Goal: Task Accomplishment & Management: Complete application form

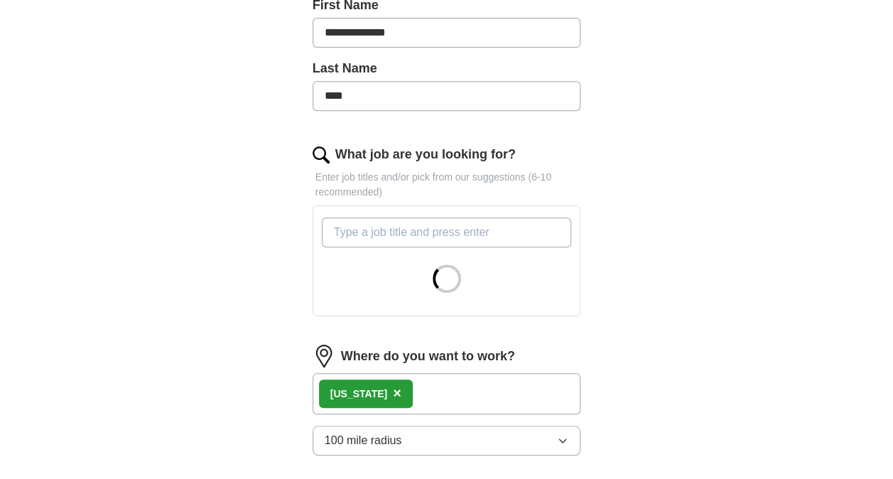
scroll to position [426, 0]
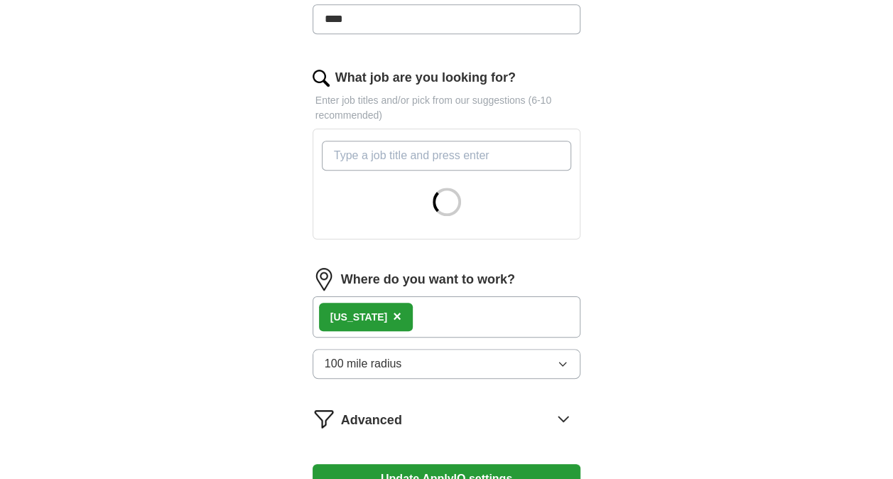
click at [428, 308] on div "[US_STATE] ×" at bounding box center [447, 316] width 269 height 41
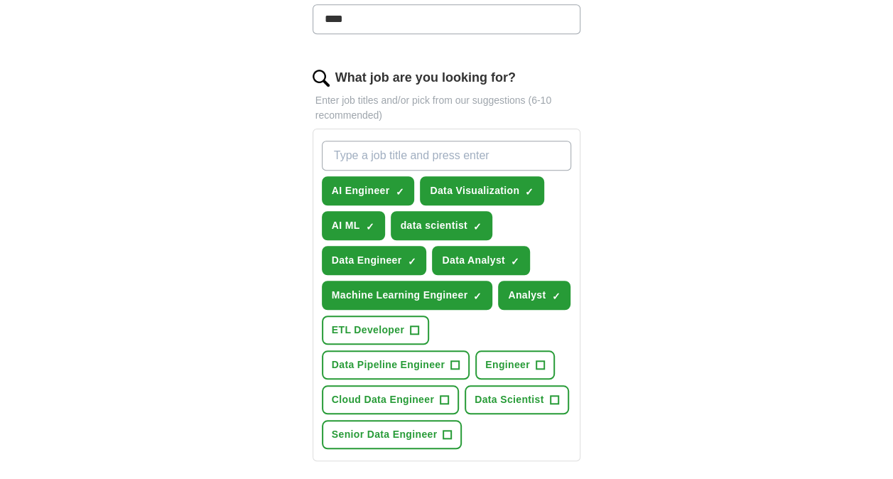
click at [421, 310] on form "**********" at bounding box center [447, 276] width 269 height 983
click at [392, 183] on button "AI Engineer ✓ ×" at bounding box center [368, 190] width 93 height 29
click at [495, 187] on span "Data Visualization" at bounding box center [475, 190] width 90 height 15
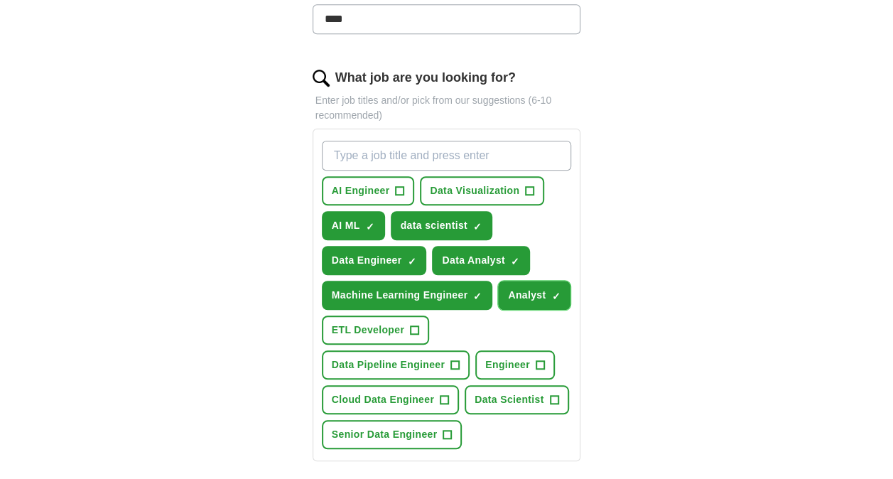
click at [535, 288] on span "Analyst" at bounding box center [527, 295] width 38 height 15
click at [346, 218] on span "AI ML" at bounding box center [346, 225] width 28 height 15
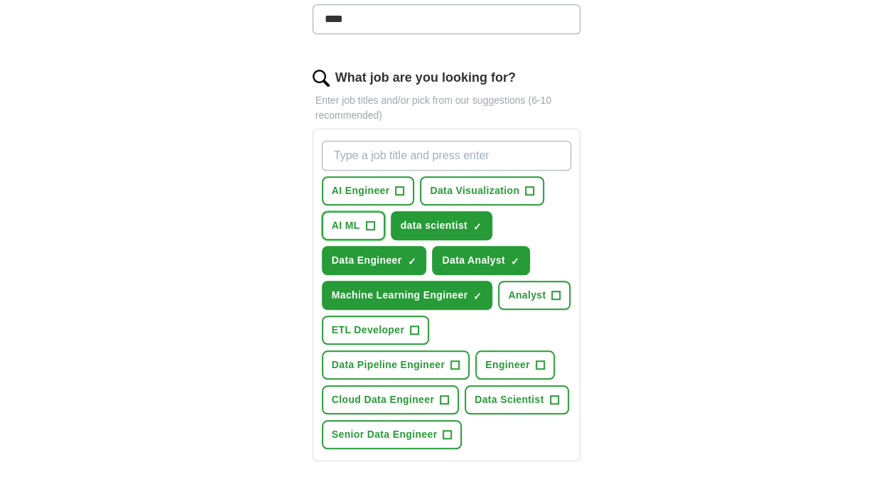
scroll to position [640, 0]
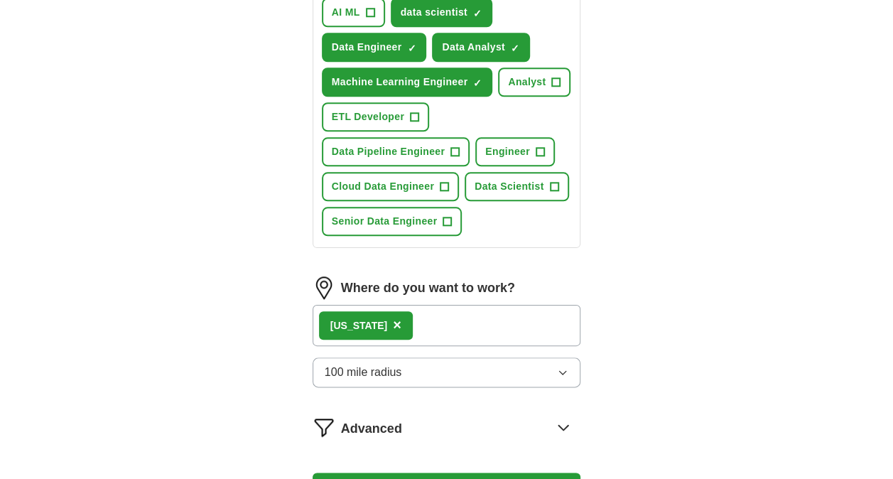
click at [427, 310] on div "[US_STATE] ×" at bounding box center [447, 325] width 269 height 41
click at [393, 317] on span "×" at bounding box center [397, 325] width 9 height 16
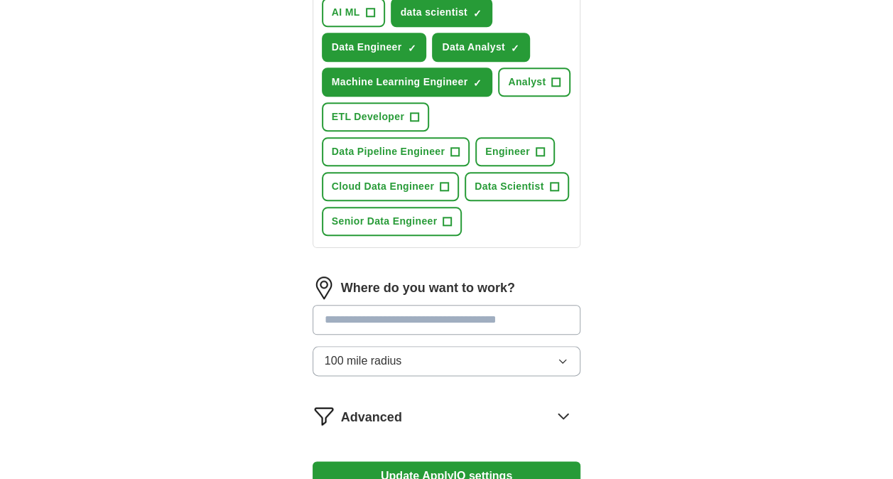
click at [392, 305] on input at bounding box center [447, 320] width 269 height 30
type input "******"
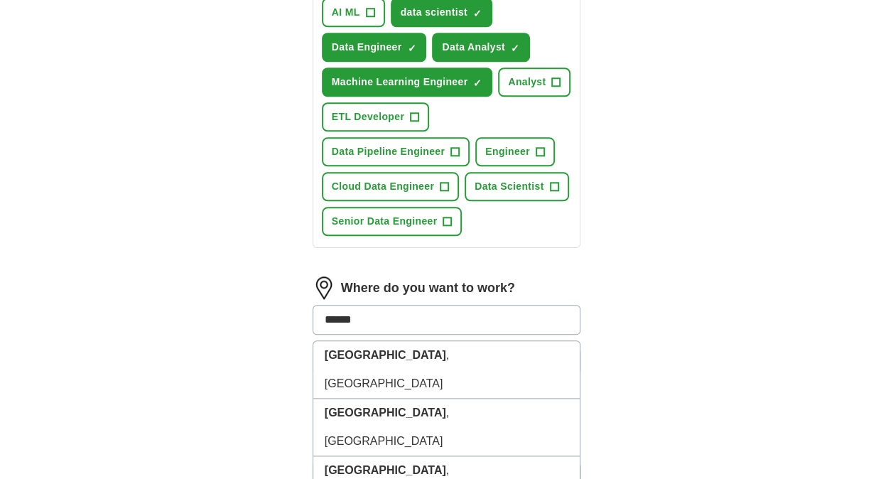
drag, startPoint x: 443, startPoint y: 297, endPoint x: 267, endPoint y: 300, distance: 176.2
click at [267, 300] on div "**********" at bounding box center [447, 20] width 364 height 1074
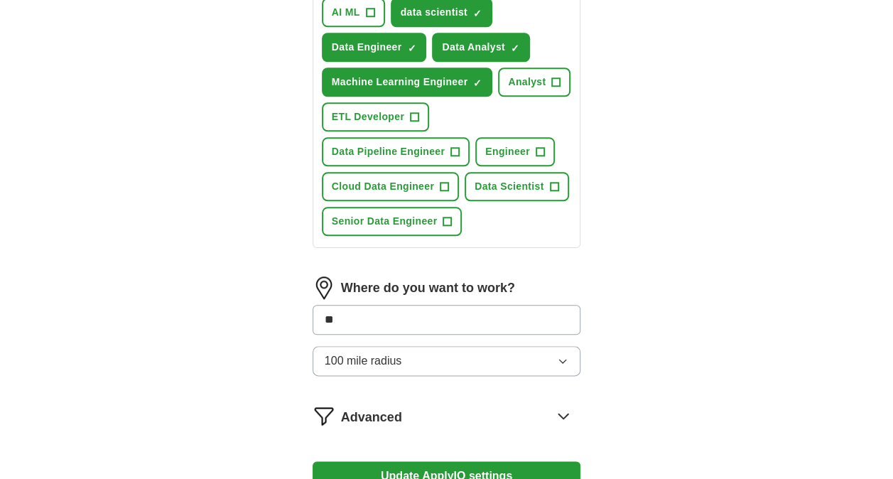
type input "***"
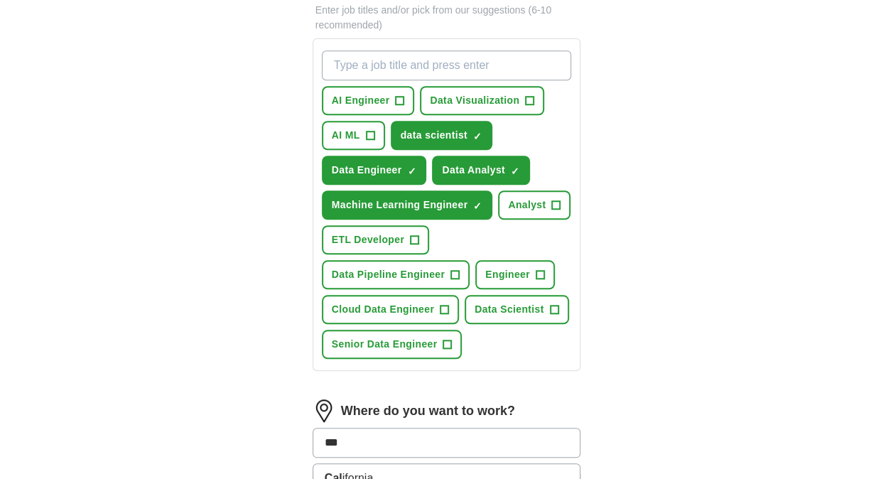
scroll to position [568, 0]
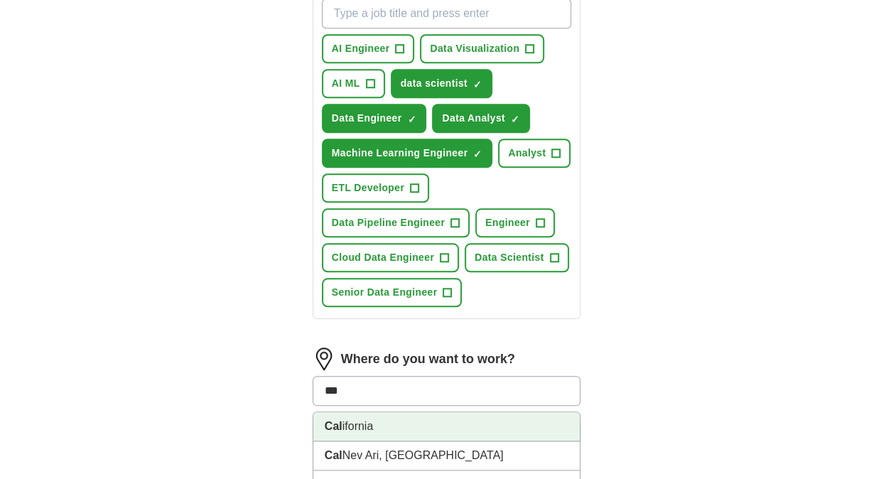
click at [384, 412] on li "Cal ifornia" at bounding box center [446, 426] width 267 height 29
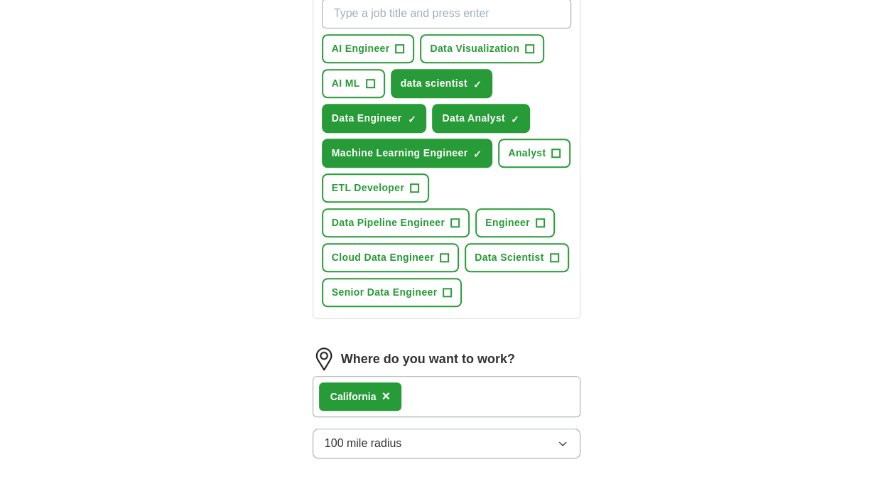
click at [410, 428] on button "100 mile radius" at bounding box center [447, 443] width 269 height 30
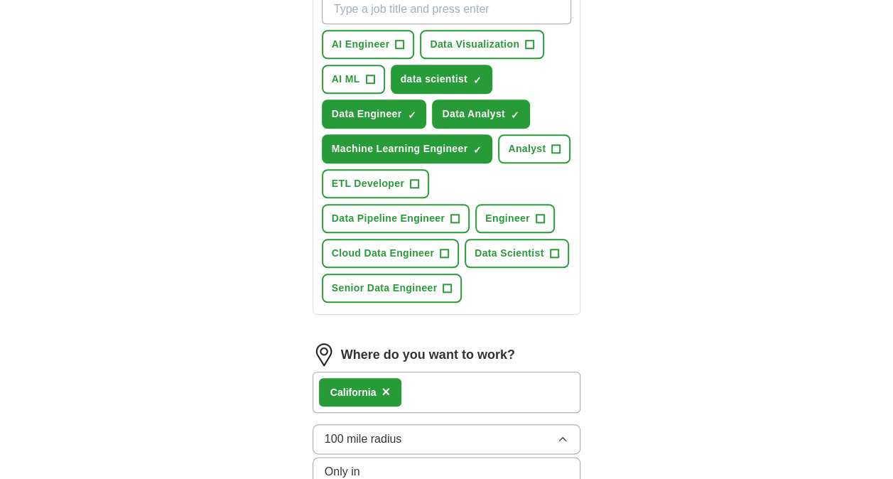
scroll to position [782, 0]
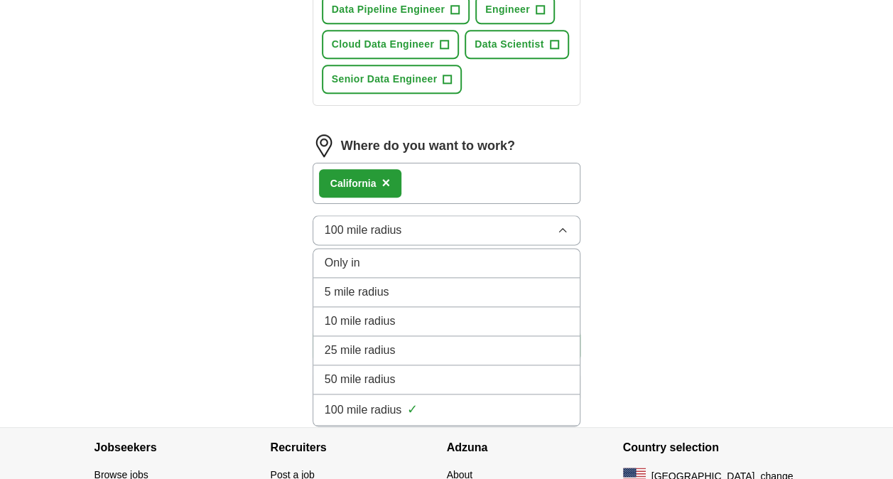
click at [423, 163] on div "Cal ifornia ×" at bounding box center [447, 183] width 269 height 41
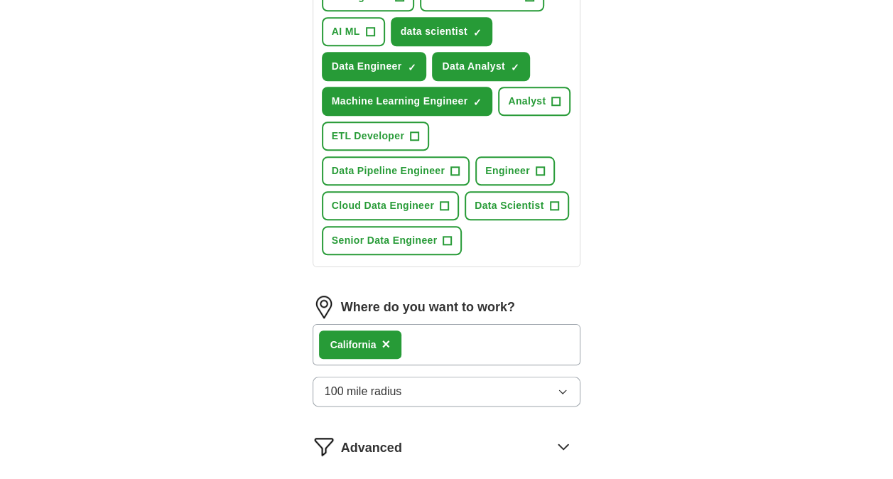
scroll to position [640, 0]
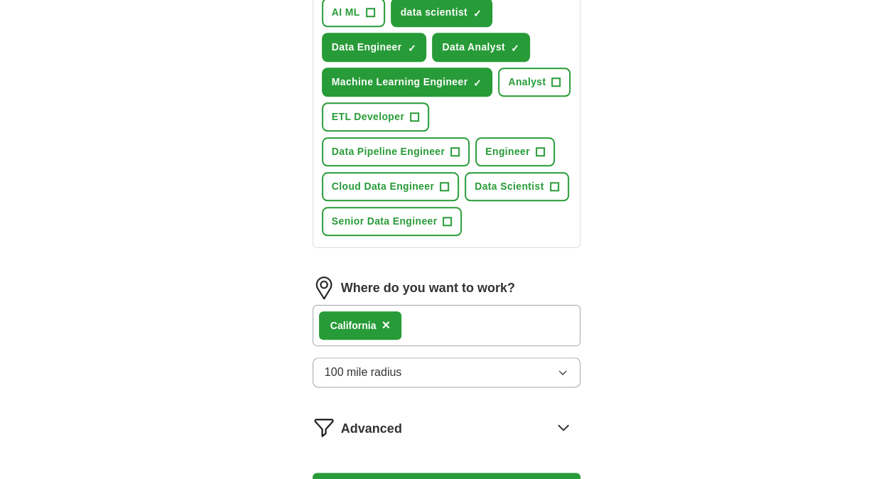
click at [387, 317] on span "×" at bounding box center [386, 325] width 9 height 16
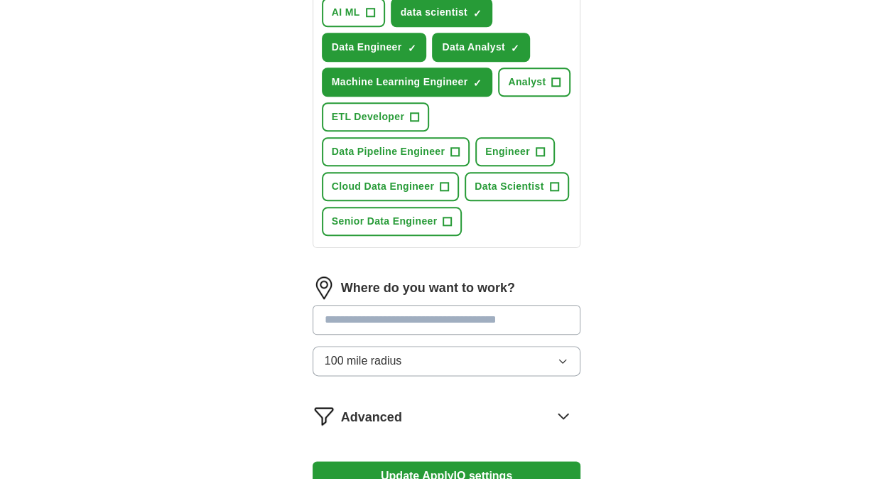
click at [391, 305] on input at bounding box center [447, 320] width 269 height 30
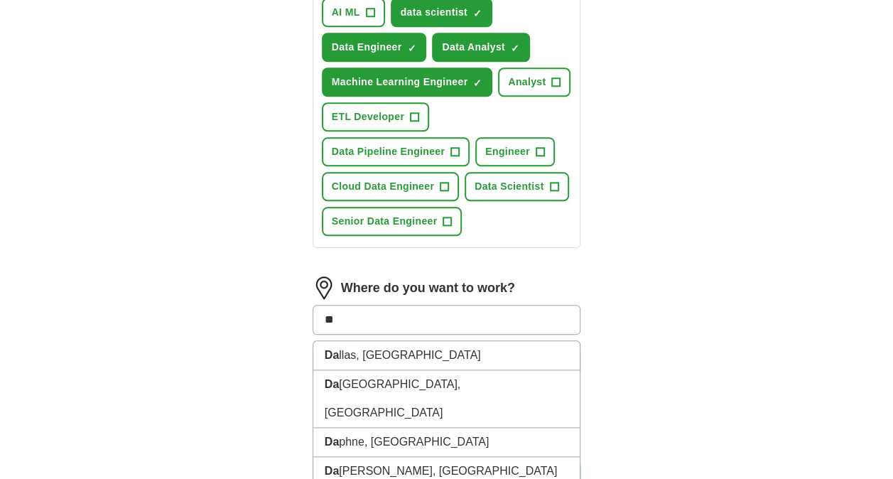
type input "***"
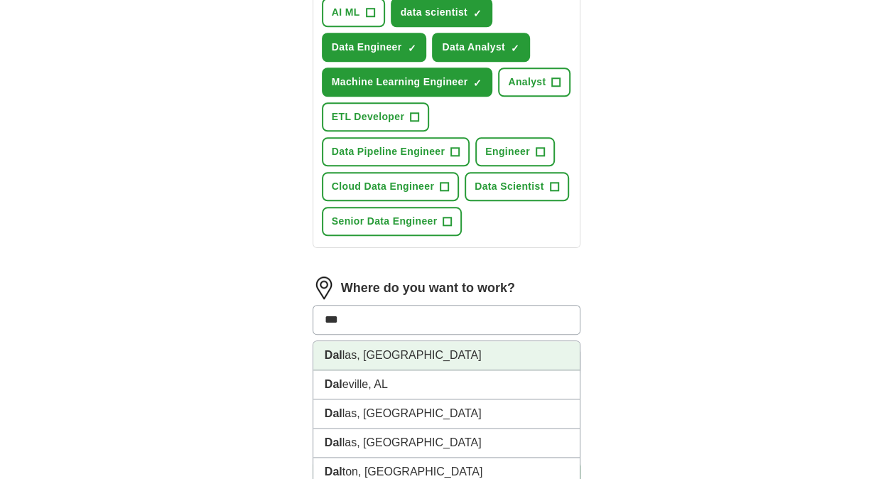
click at [382, 341] on li "Dal las, [GEOGRAPHIC_DATA]" at bounding box center [446, 355] width 267 height 29
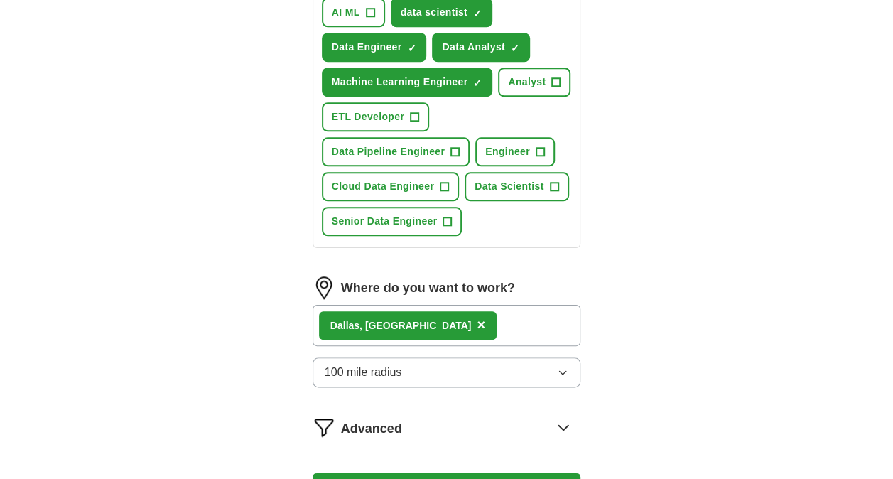
click at [406, 473] on button "Update ApplyIQ settings" at bounding box center [447, 488] width 269 height 30
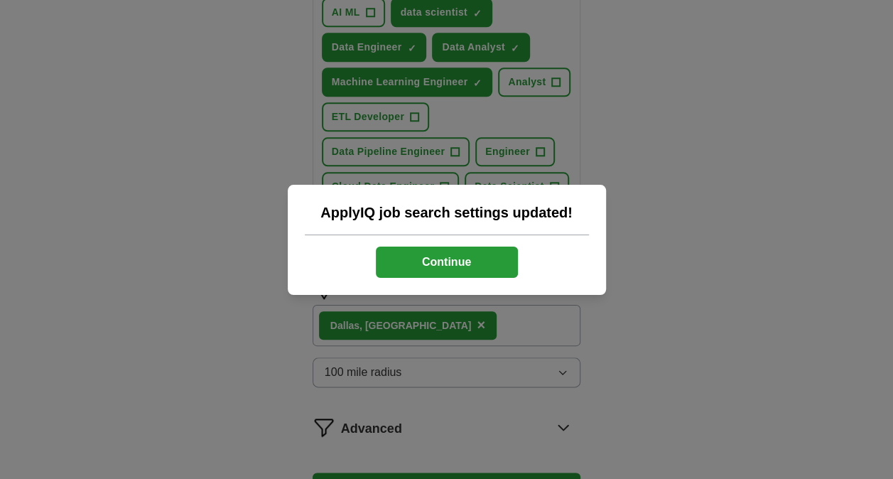
click at [473, 267] on button "Continue" at bounding box center [447, 262] width 142 height 31
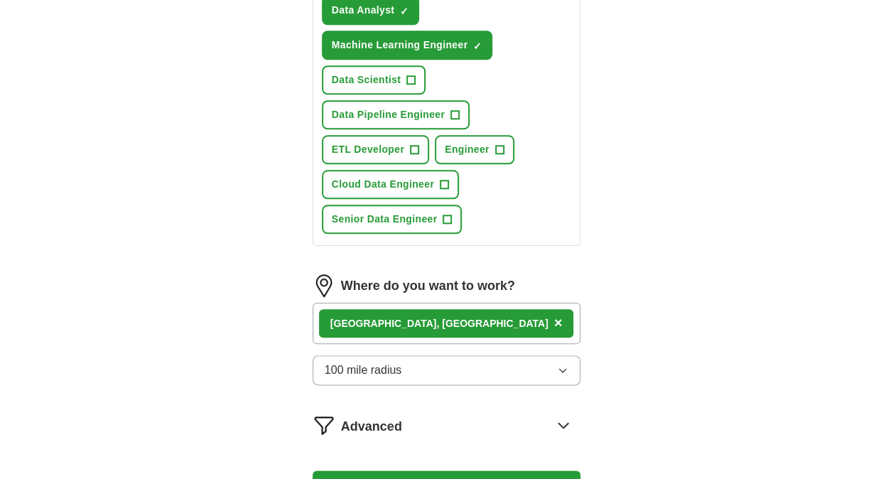
scroll to position [645, 0]
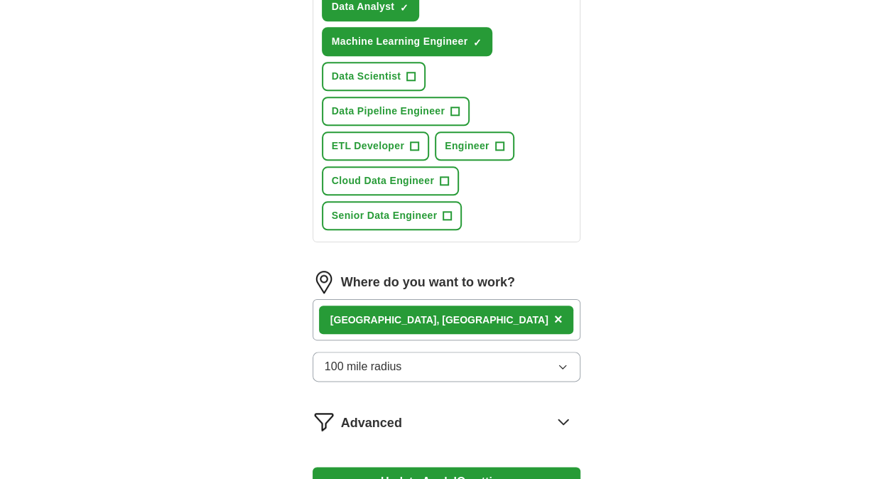
click at [433, 352] on button "100 mile radius" at bounding box center [447, 367] width 269 height 30
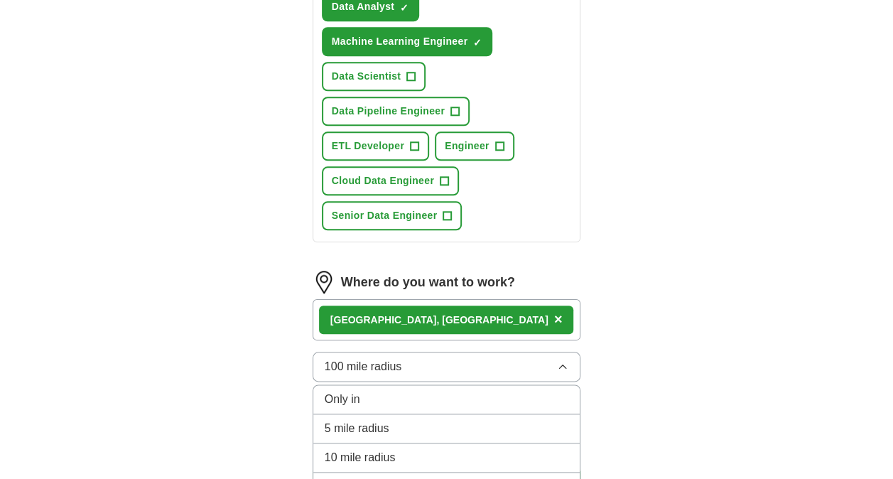
scroll to position [787, 0]
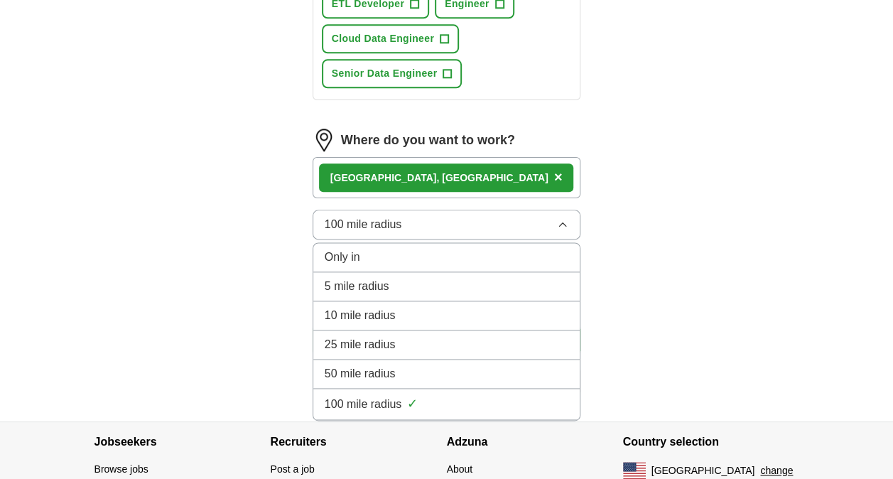
click at [439, 365] on div "50 mile radius" at bounding box center [447, 373] width 244 height 17
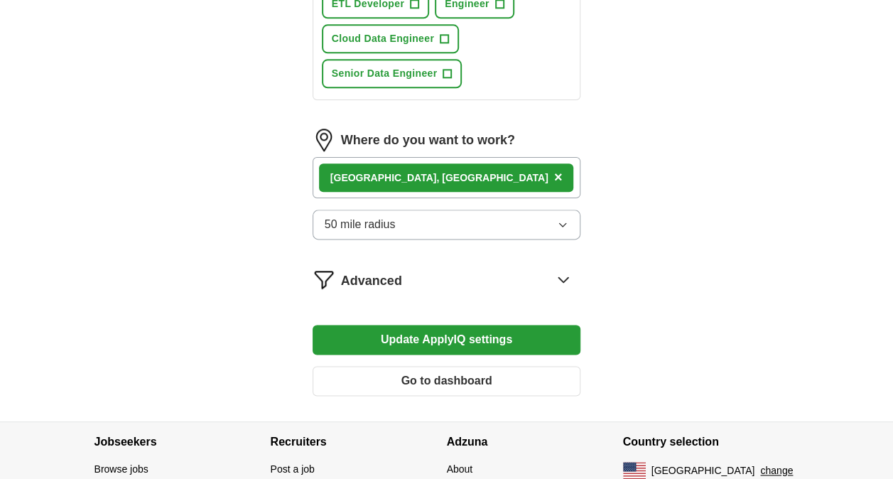
click at [486, 325] on button "Update ApplyIQ settings" at bounding box center [447, 340] width 269 height 30
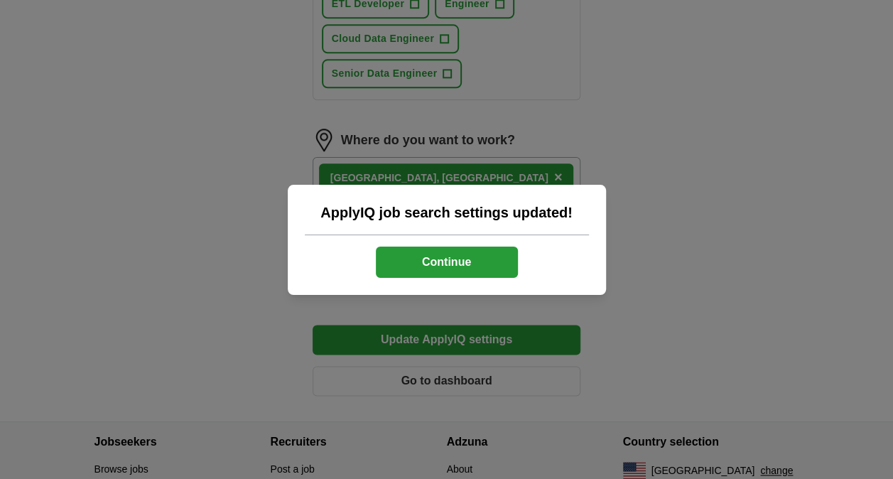
click at [475, 253] on button "Continue" at bounding box center [447, 262] width 142 height 31
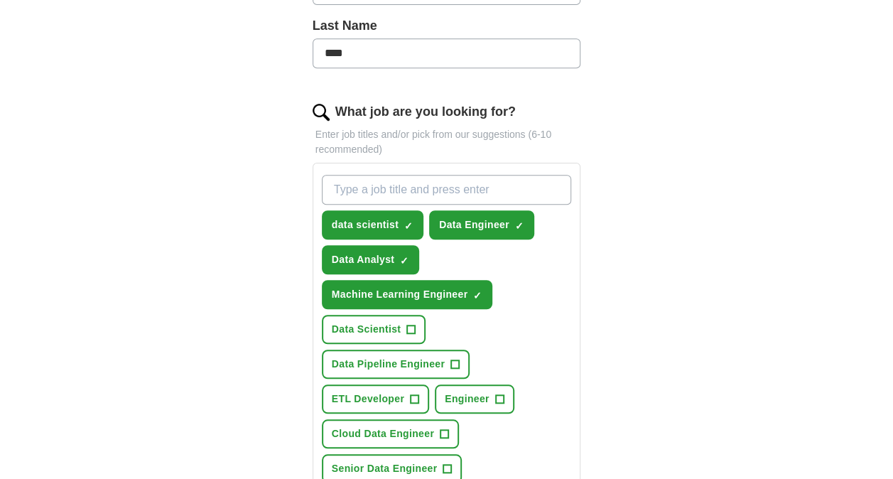
scroll to position [361, 0]
